Goal: Information Seeking & Learning: Learn about a topic

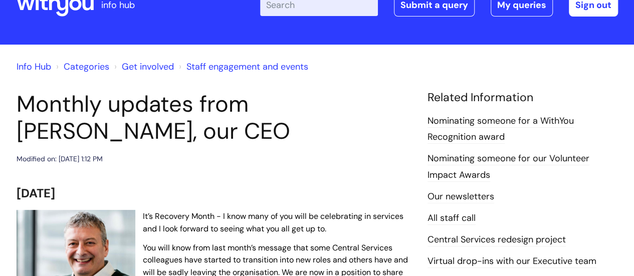
scroll to position [50, 0]
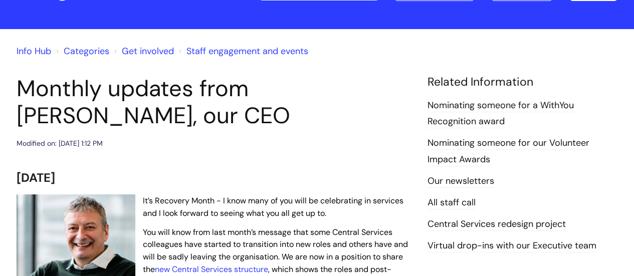
click at [256, 53] on link "Staff engagement and events" at bounding box center [247, 51] width 122 height 12
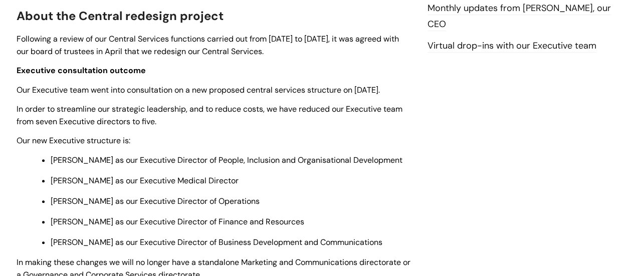
scroll to position [251, 0]
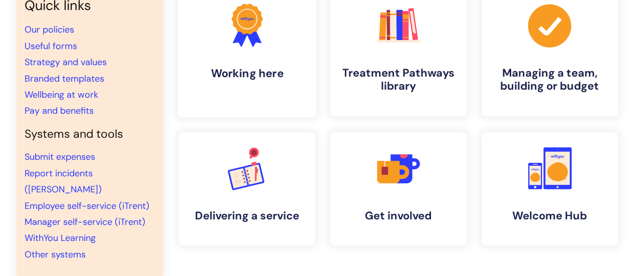
scroll to position [100, 0]
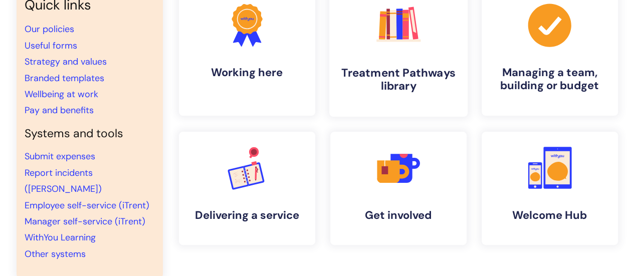
click at [402, 35] on rect at bounding box center [399, 24] width 7 height 31
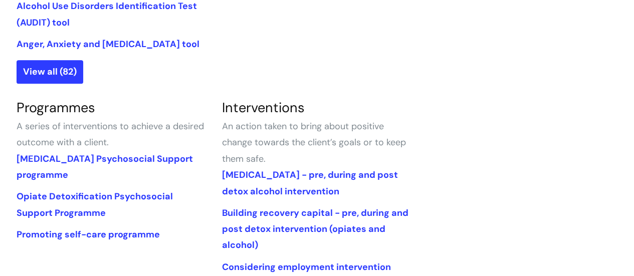
scroll to position [451, 0]
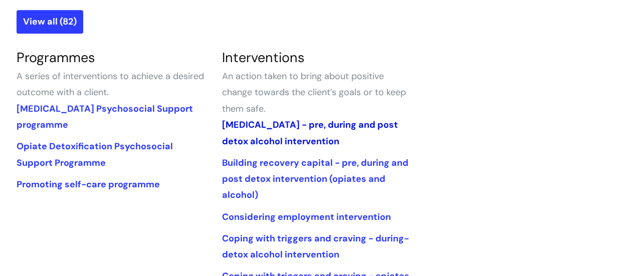
click at [315, 125] on link "Alcohol Withdrawal Syndrome - pre, during and post detox alcohol intervention" at bounding box center [309, 133] width 176 height 28
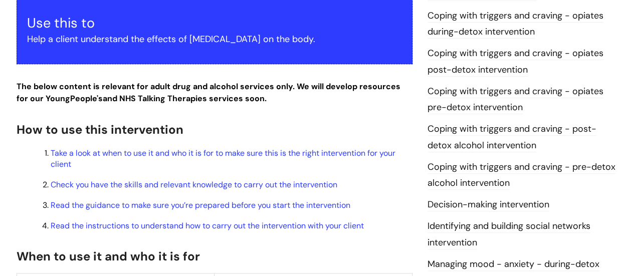
scroll to position [301, 0]
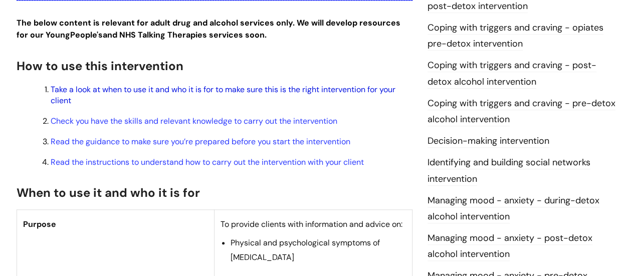
click at [167, 106] on link "Take a look at when to use it and who it is for to make sure this is the right …" at bounding box center [223, 95] width 345 height 22
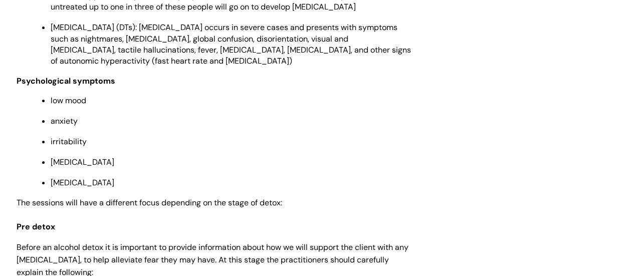
scroll to position [1684, 0]
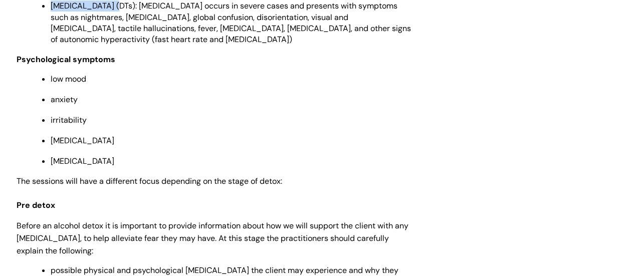
drag, startPoint x: 53, startPoint y: 58, endPoint x: 114, endPoint y: 57, distance: 61.7
click at [114, 44] on span "Delirium Tremens (DTs): Delirium Tremens occurs in severe cases and presents wi…" at bounding box center [231, 23] width 360 height 44
copy span "Delirium Tremens"
click at [256, 85] on p "low mood" at bounding box center [232, 79] width 362 height 11
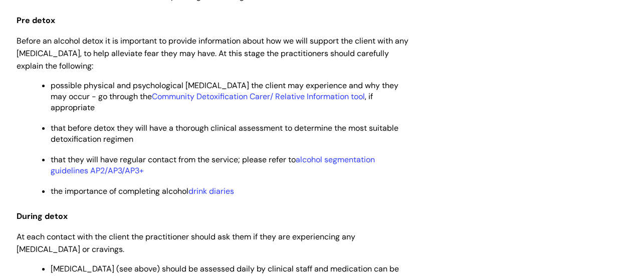
scroll to position [1884, 0]
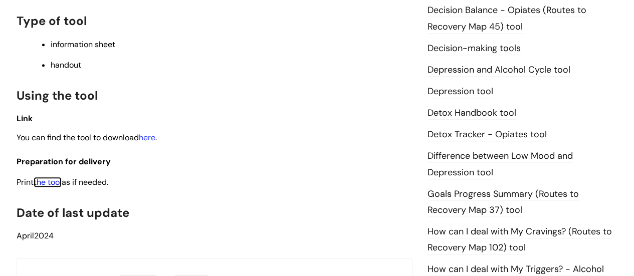
scroll to position [551, 0]
